Goal: Information Seeking & Learning: Understand process/instructions

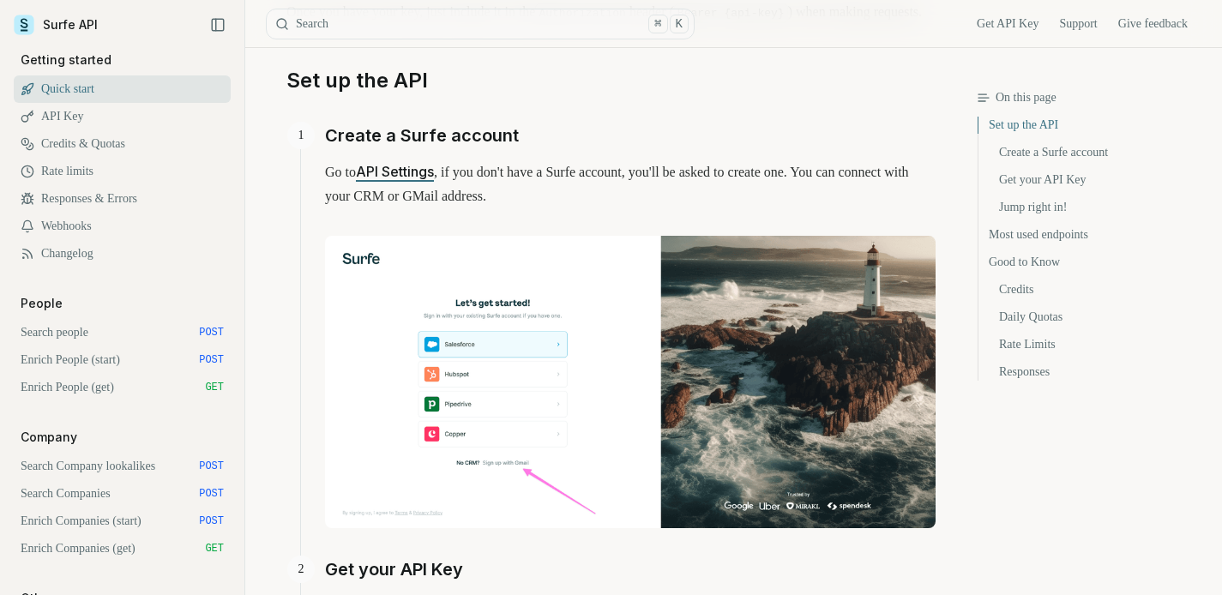
scroll to position [401, 0]
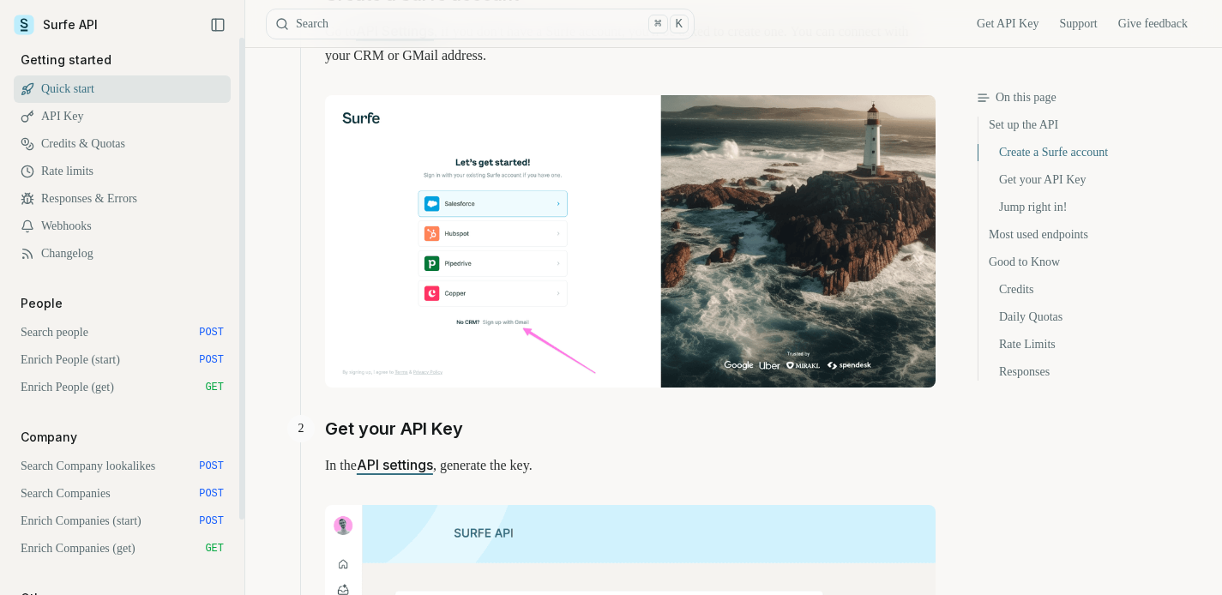
click at [120, 337] on link "Search people POST" at bounding box center [122, 332] width 217 height 27
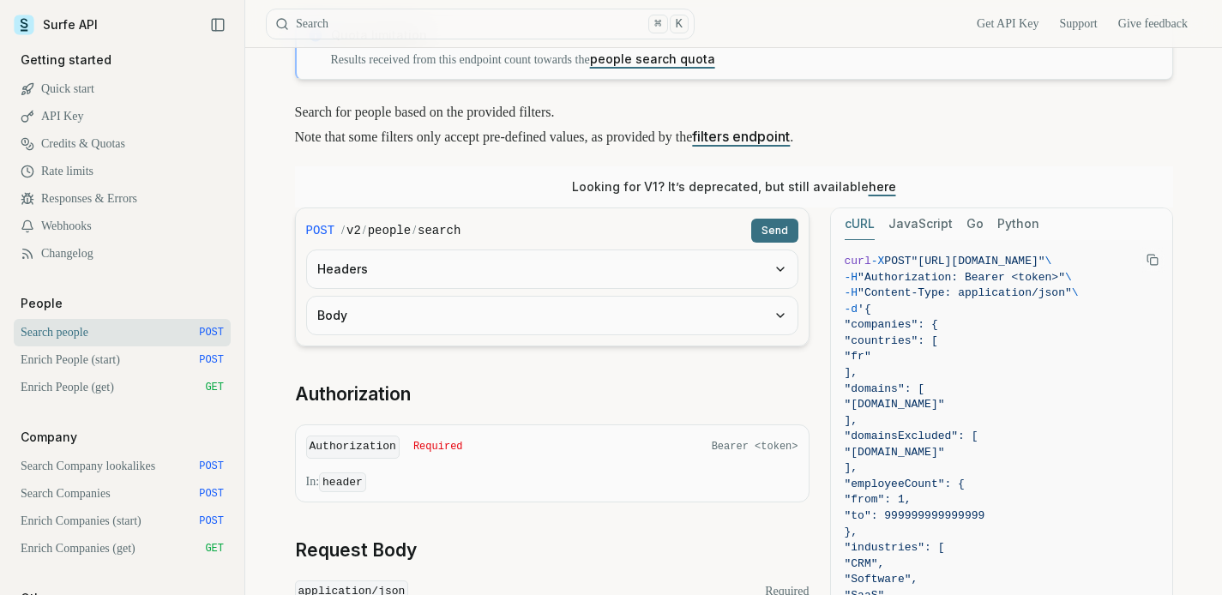
scroll to position [142, 0]
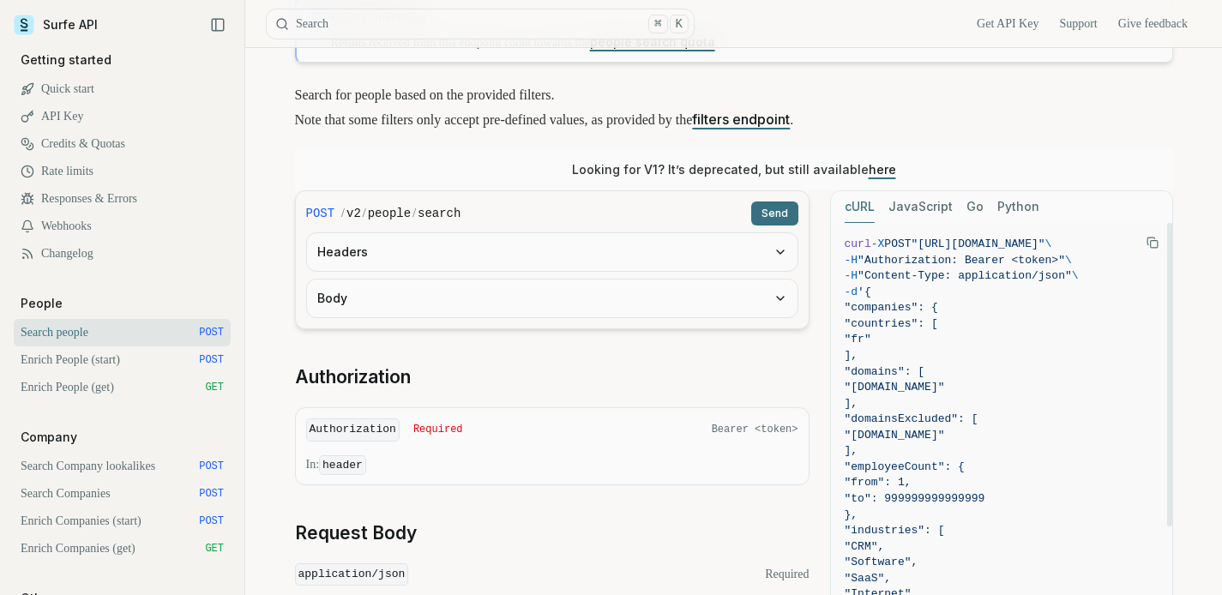
click at [1154, 237] on icon "Copy Text" at bounding box center [1153, 243] width 12 height 12
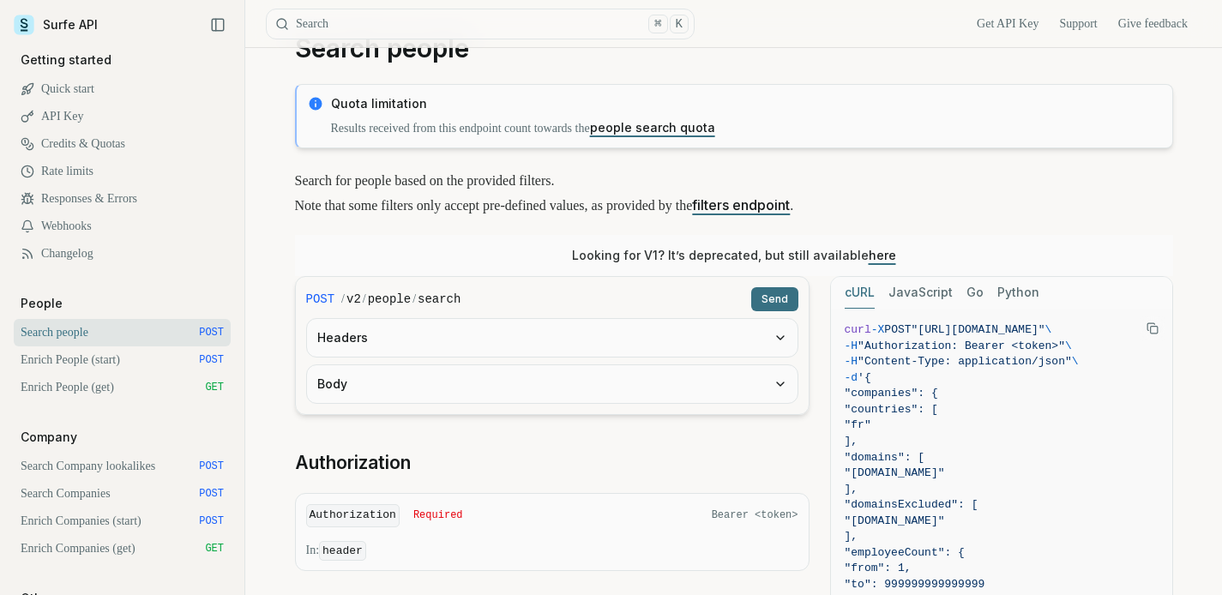
scroll to position [0, 0]
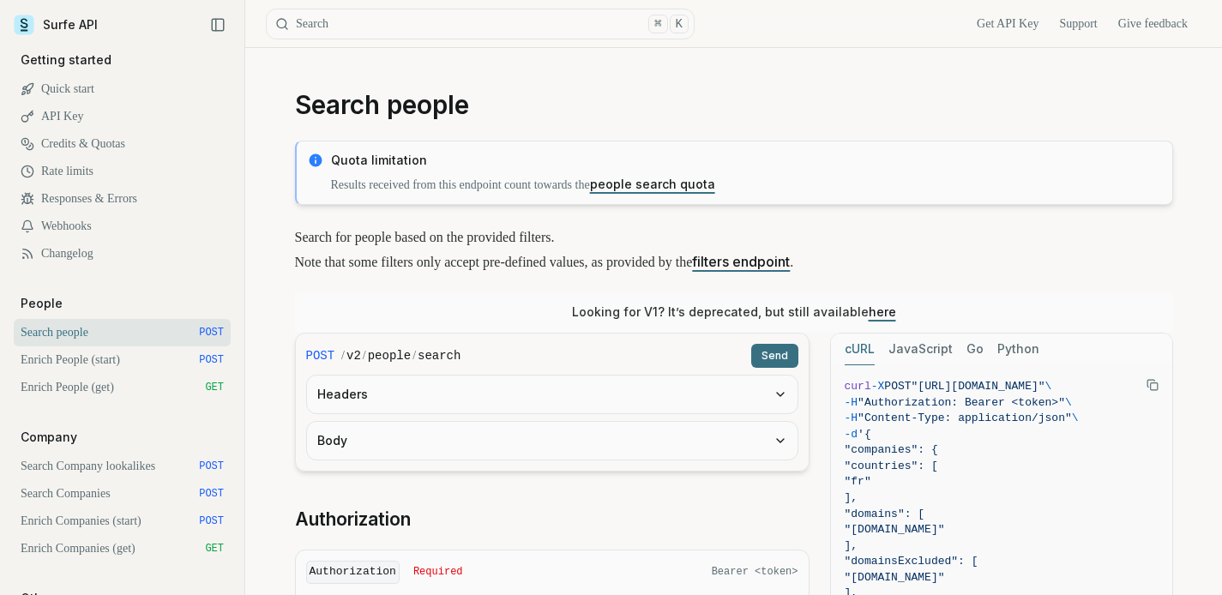
click at [979, 24] on link "Get API Key" at bounding box center [1008, 23] width 62 height 17
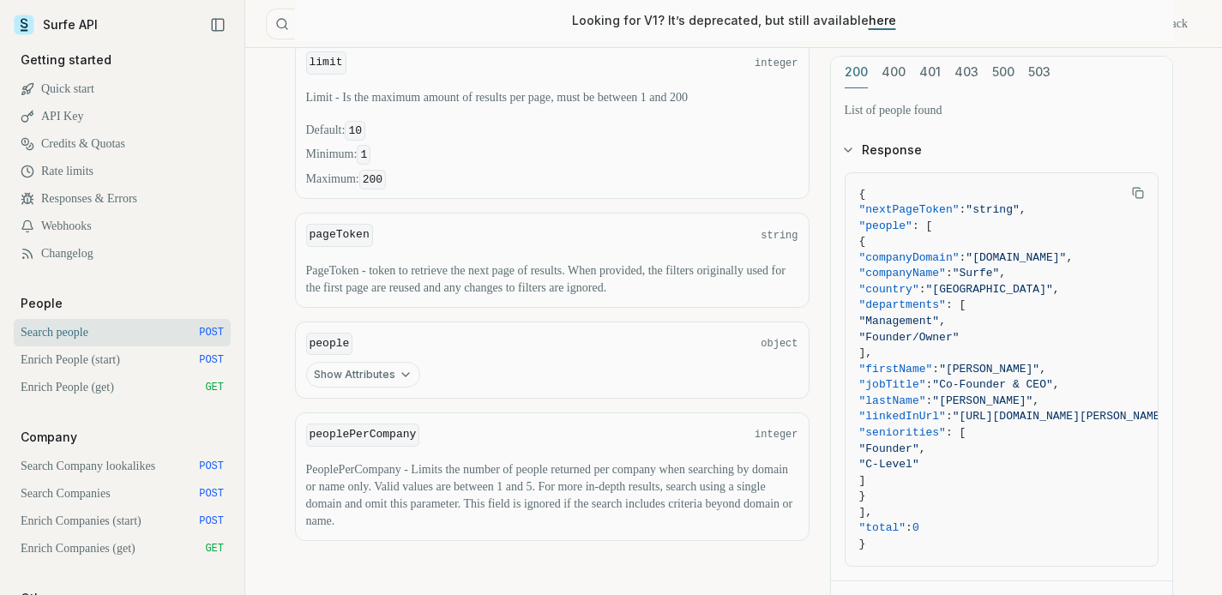
scroll to position [911, 0]
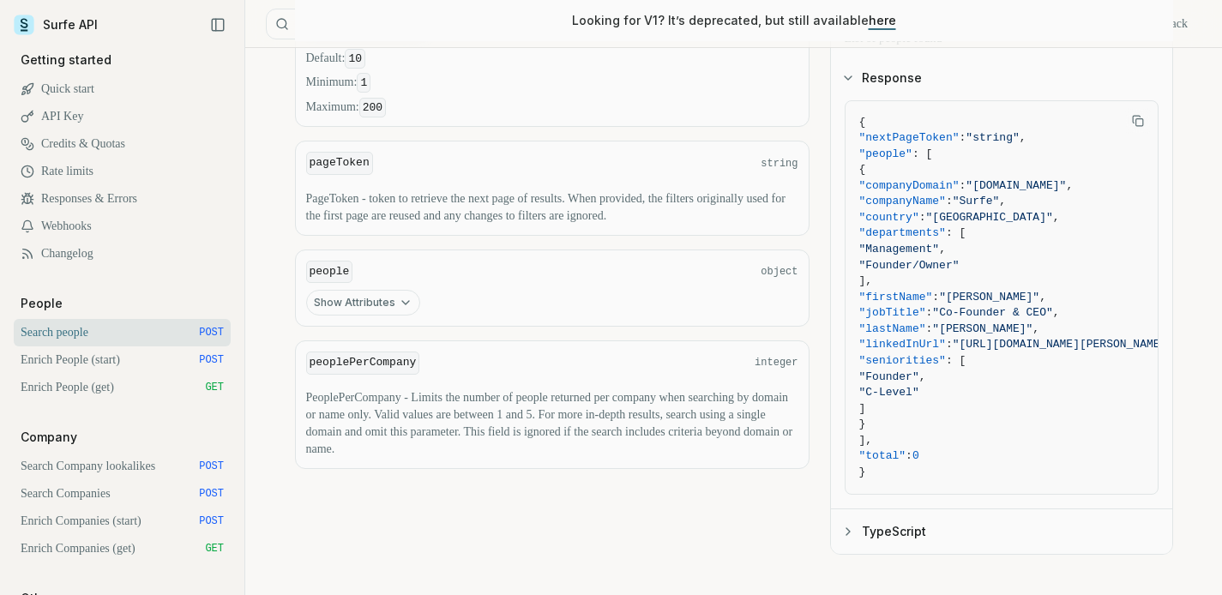
click at [379, 295] on button "Show Attributes" at bounding box center [363, 303] width 114 height 26
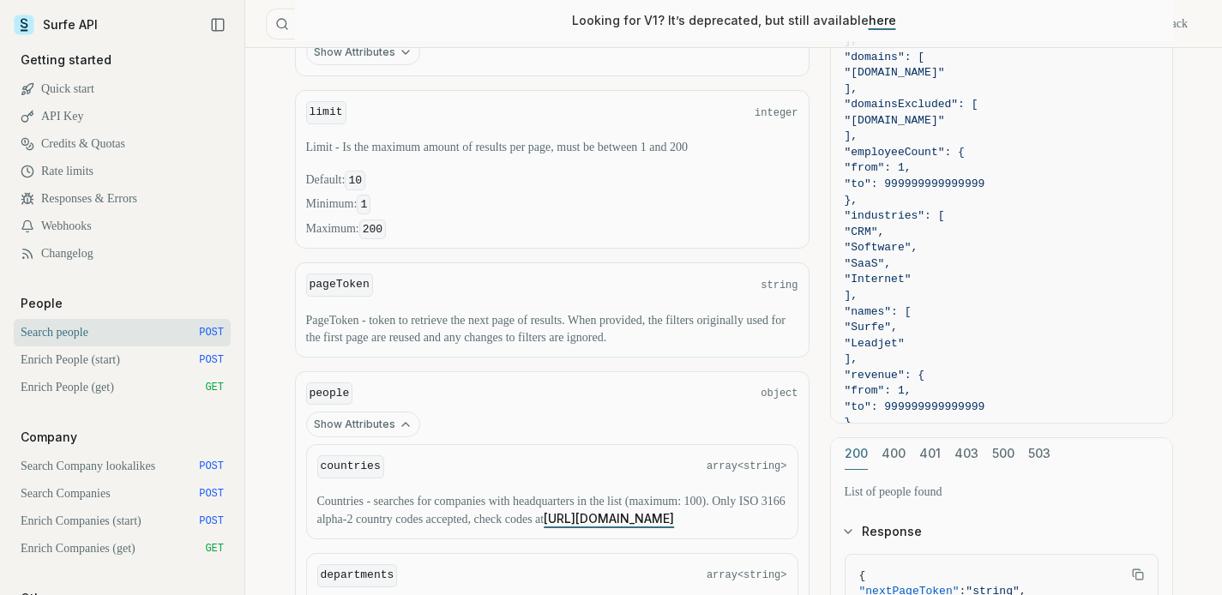
scroll to position [718, 0]
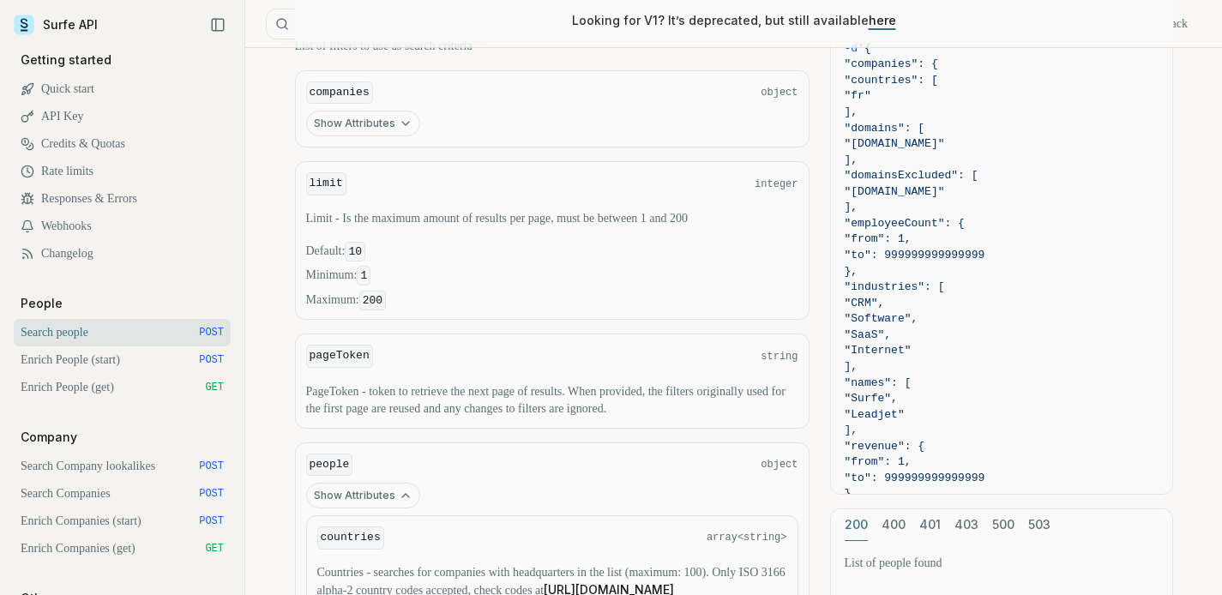
click at [384, 117] on button "Show Attributes" at bounding box center [363, 124] width 114 height 26
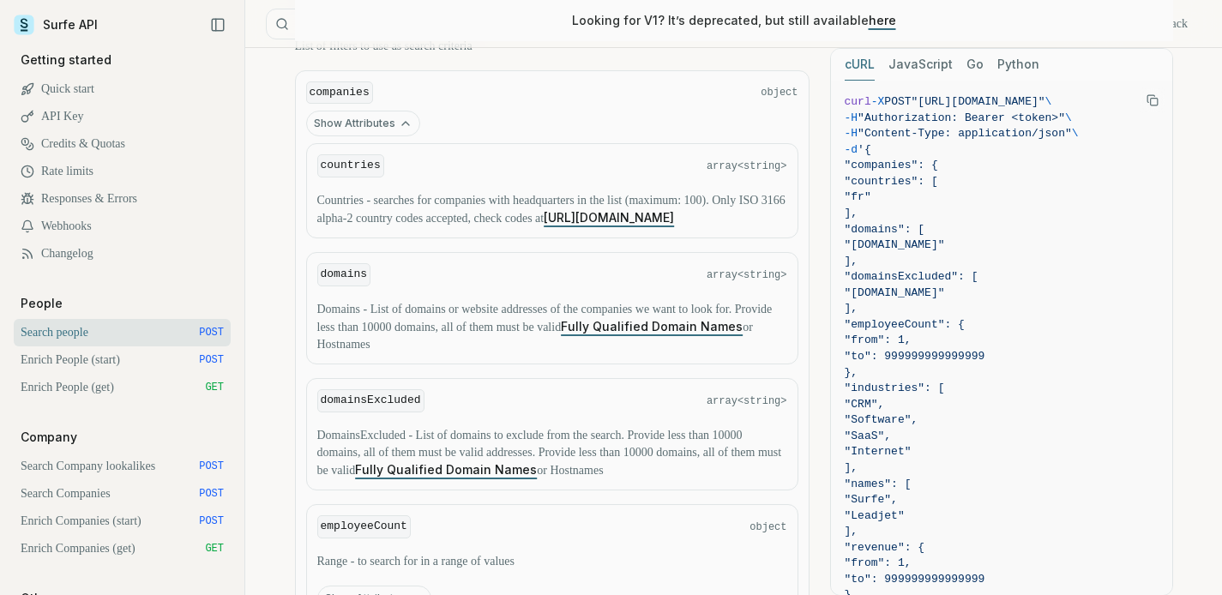
click at [544, 225] on link "[URL][DOMAIN_NAME]" at bounding box center [609, 217] width 130 height 15
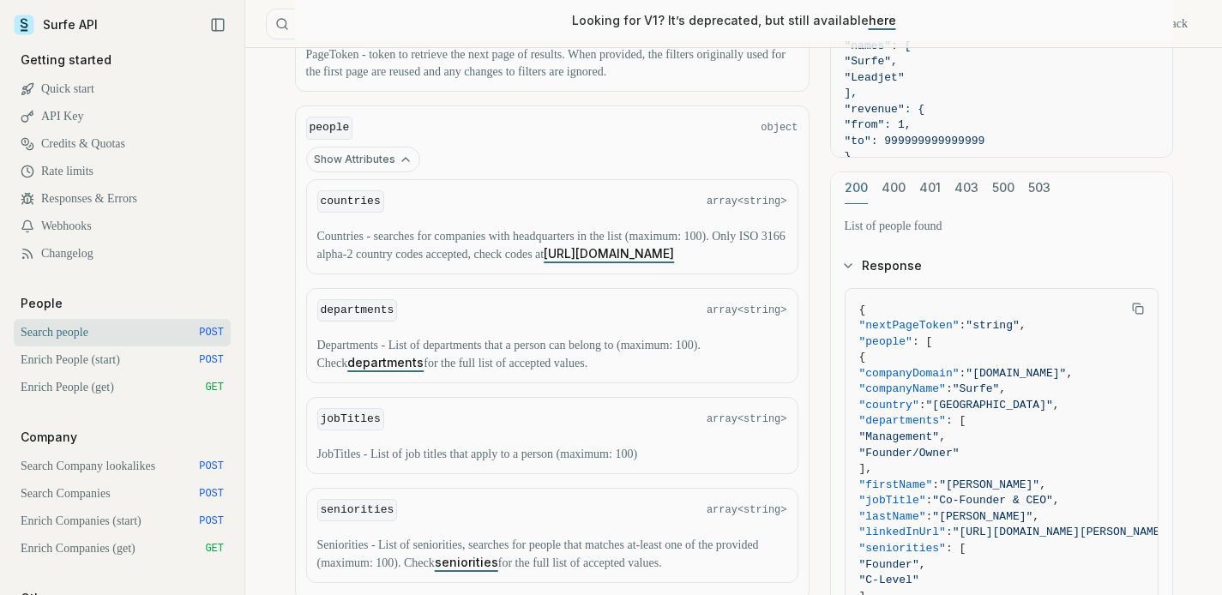
scroll to position [1890, 0]
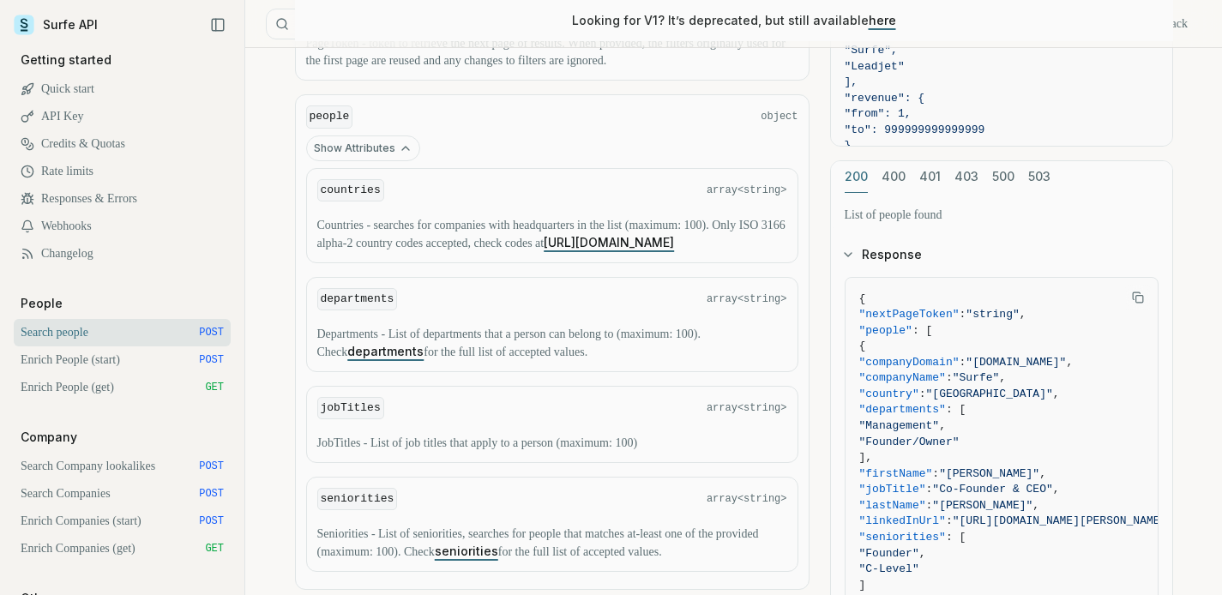
click at [409, 359] on link "departments" at bounding box center [385, 351] width 76 height 15
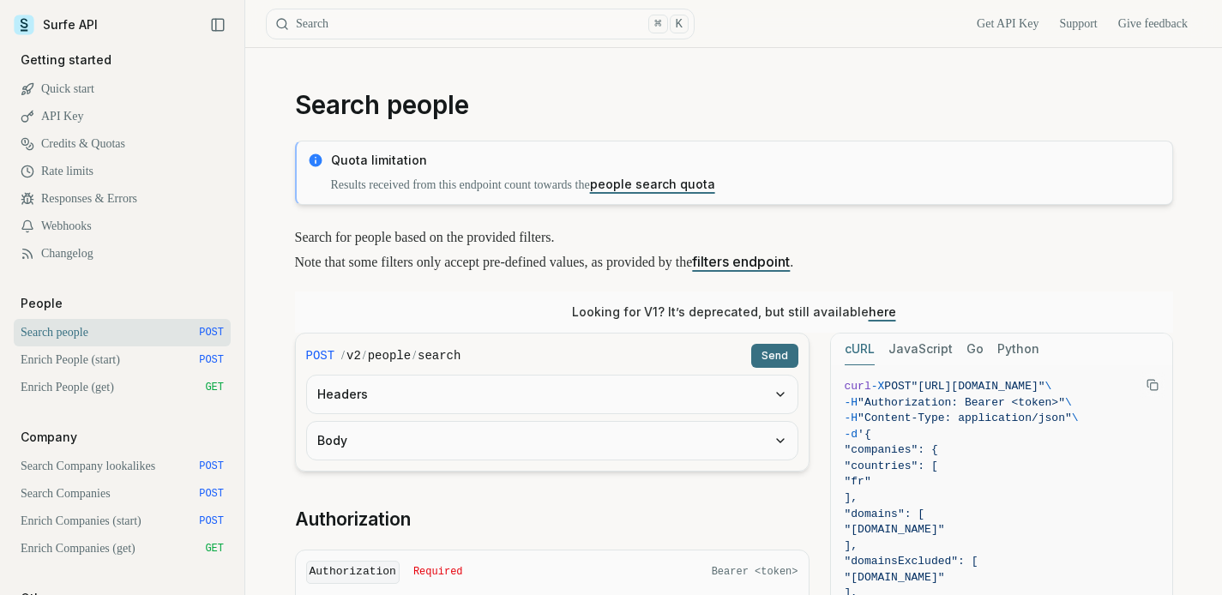
scroll to position [914, 0]
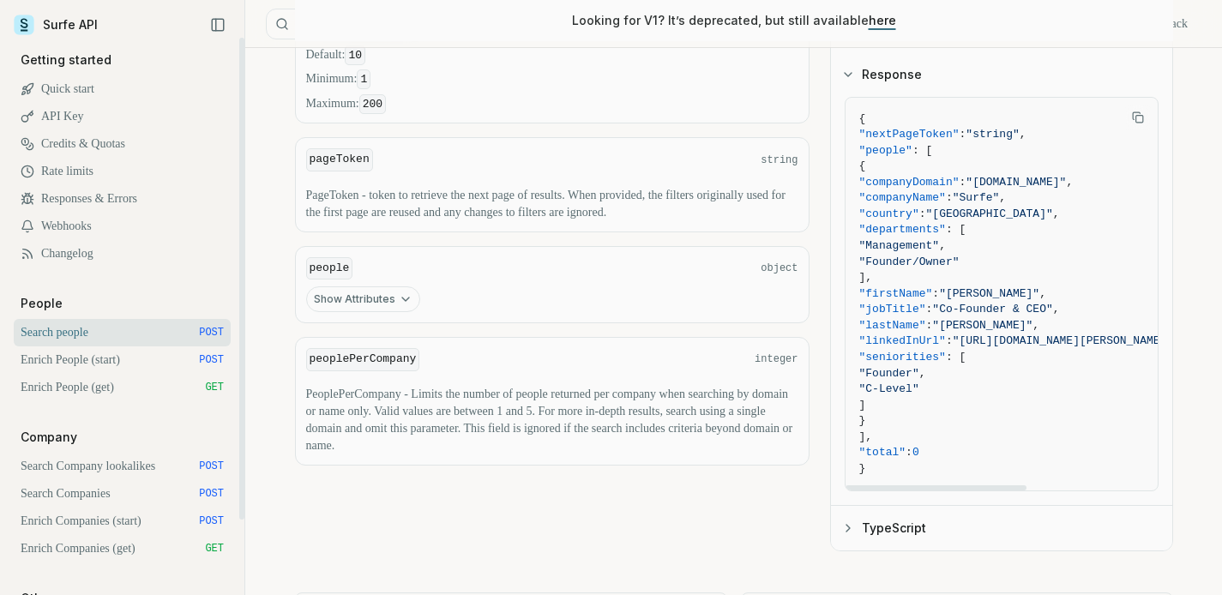
click at [941, 281] on span "]," at bounding box center [1020, 278] width 322 height 16
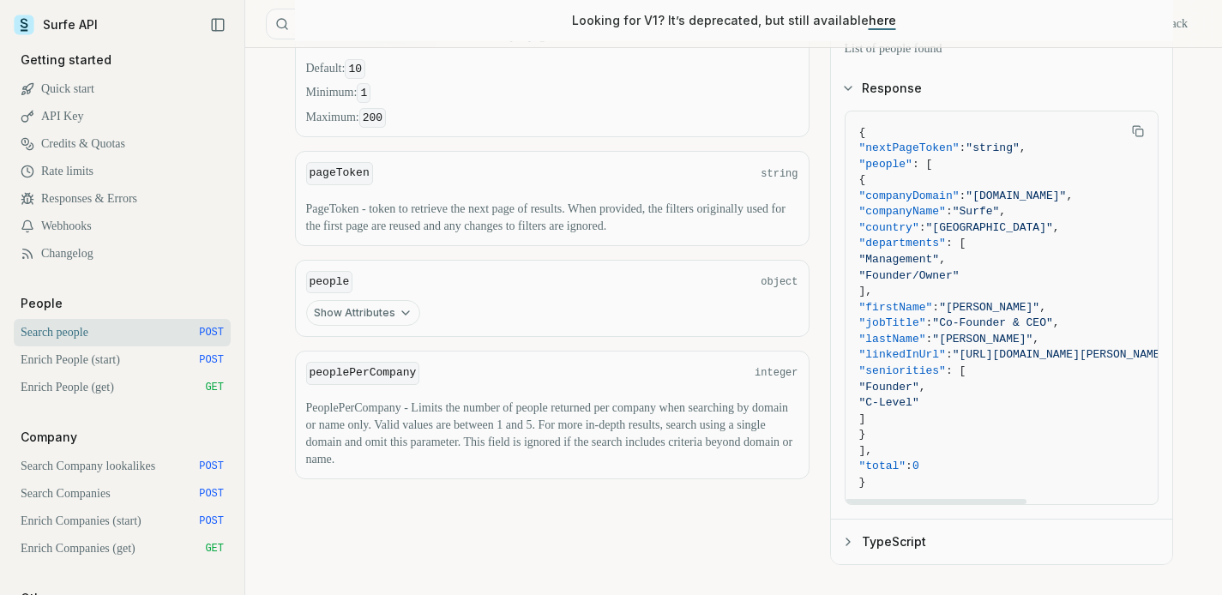
scroll to position [882, 0]
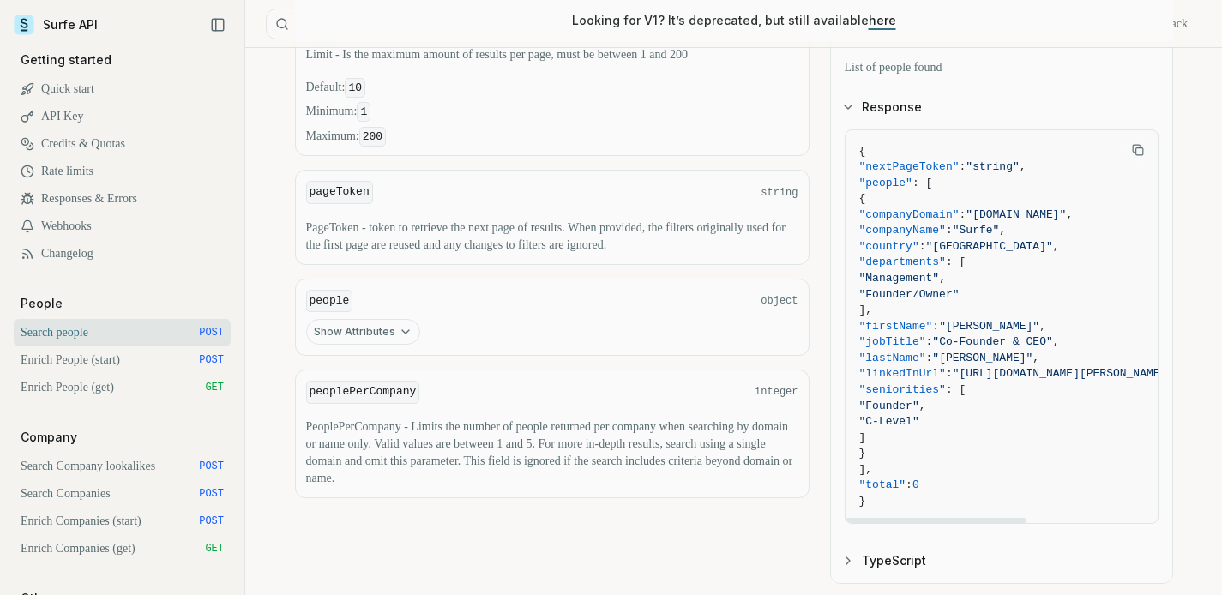
click at [907, 263] on span ""departments"" at bounding box center [902, 262] width 87 height 13
drag, startPoint x: 900, startPoint y: 262, endPoint x: 1003, endPoint y: 261, distance: 102.9
click at [1003, 261] on span ""departments" : [" at bounding box center [1020, 263] width 322 height 16
click at [1041, 264] on span ""departments" : [" at bounding box center [1020, 263] width 322 height 16
